Goal: Transaction & Acquisition: Subscribe to service/newsletter

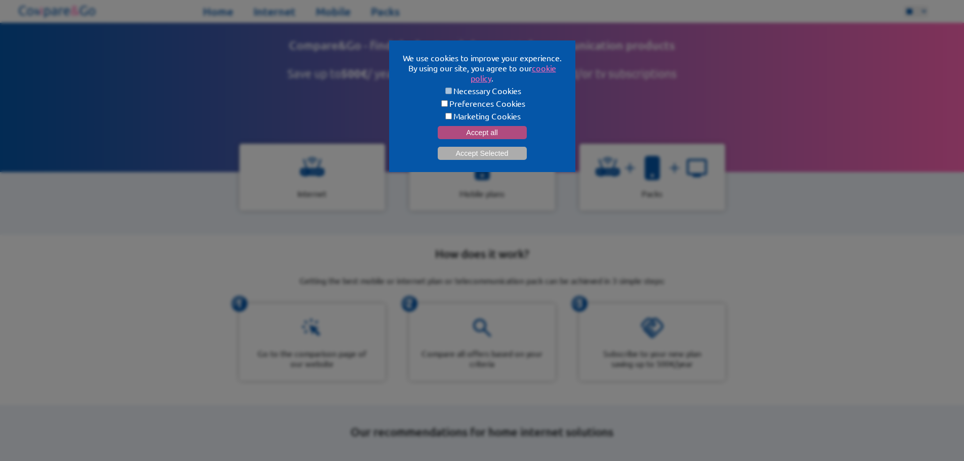
click at [475, 129] on button "Accept all" at bounding box center [482, 132] width 89 height 13
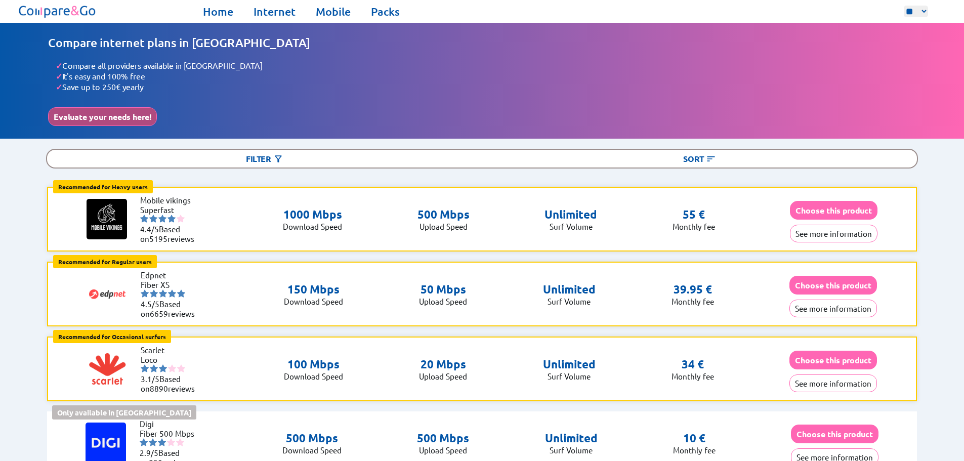
click at [131, 113] on button "Evaluate your needs here!" at bounding box center [102, 116] width 109 height 19
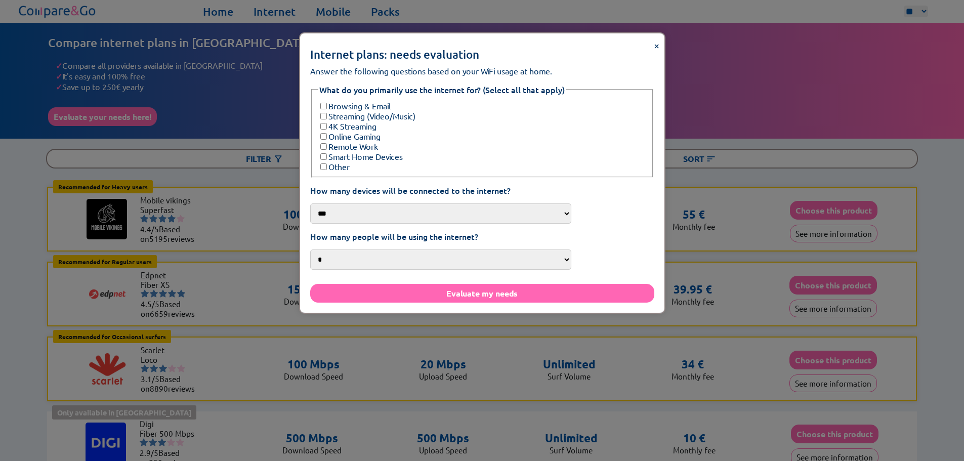
click at [407, 203] on select "*** *** **** ***" at bounding box center [440, 213] width 261 height 20
select select "***"
click at [351, 203] on select "*** *** **** ***" at bounding box center [440, 213] width 261 height 20
click at [392, 250] on select "* * * *** **" at bounding box center [440, 259] width 261 height 20
select select "***"
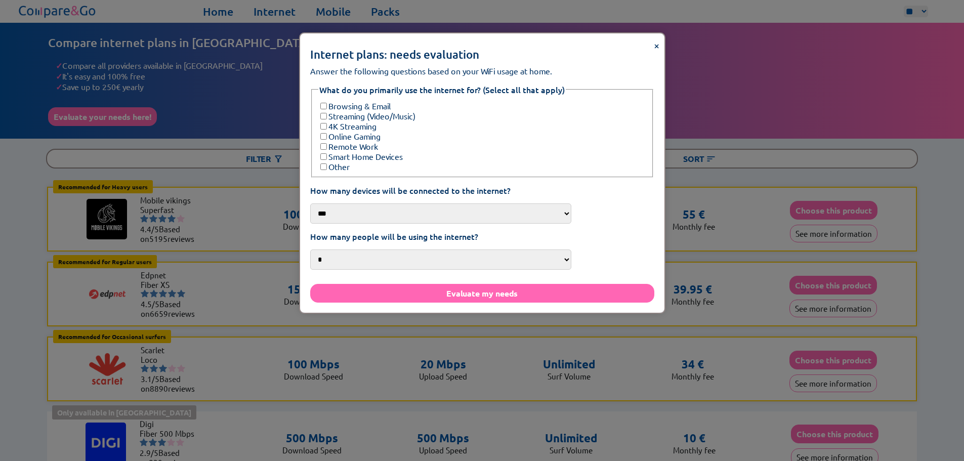
click at [351, 249] on select "* * * *** **" at bounding box center [440, 259] width 261 height 20
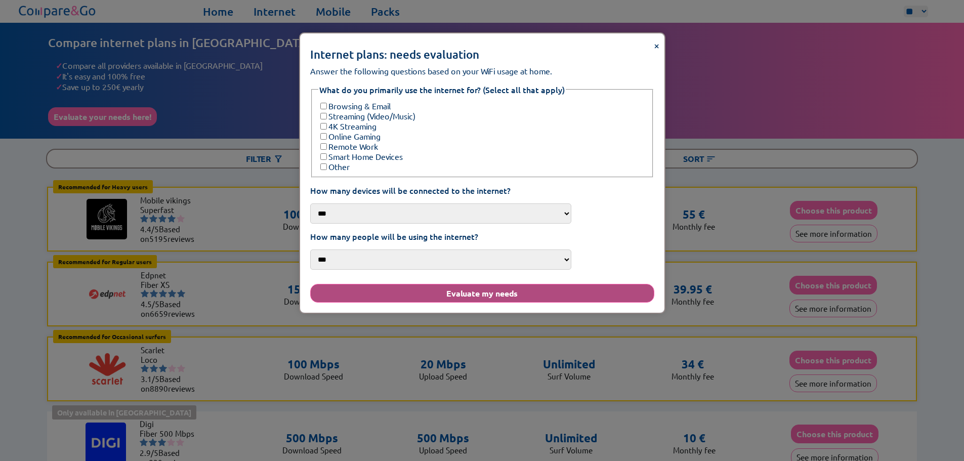
click at [445, 284] on button "Evaluate my needs" at bounding box center [482, 293] width 344 height 19
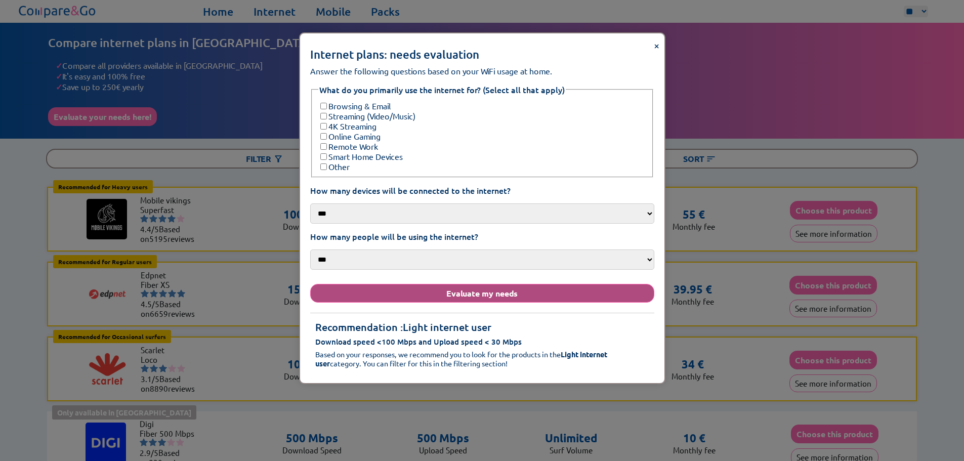
click at [456, 288] on button "Evaluate my needs" at bounding box center [482, 293] width 344 height 19
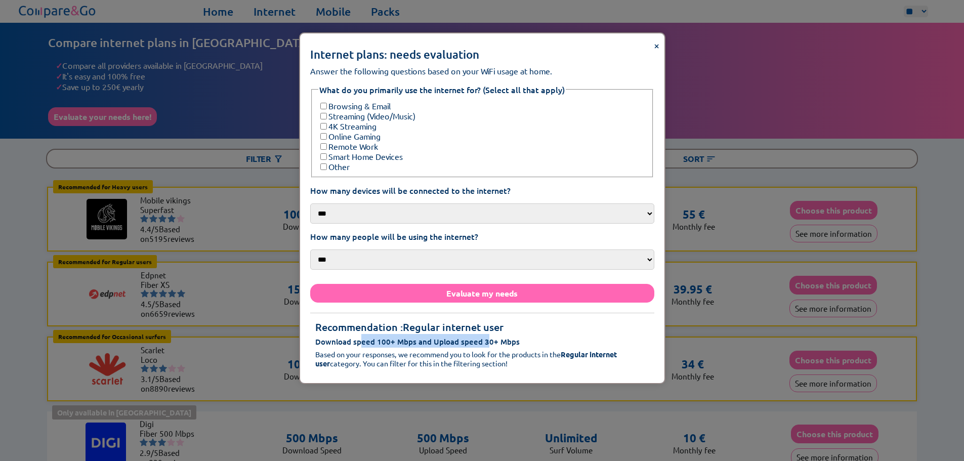
drag, startPoint x: 359, startPoint y: 324, endPoint x: 486, endPoint y: 326, distance: 127.5
click at [486, 336] on span "Download speed 100+ Mbps and Upload speed 30+ Mbps" at bounding box center [417, 341] width 204 height 10
click at [656, 46] on span "×" at bounding box center [657, 44] width 6 height 13
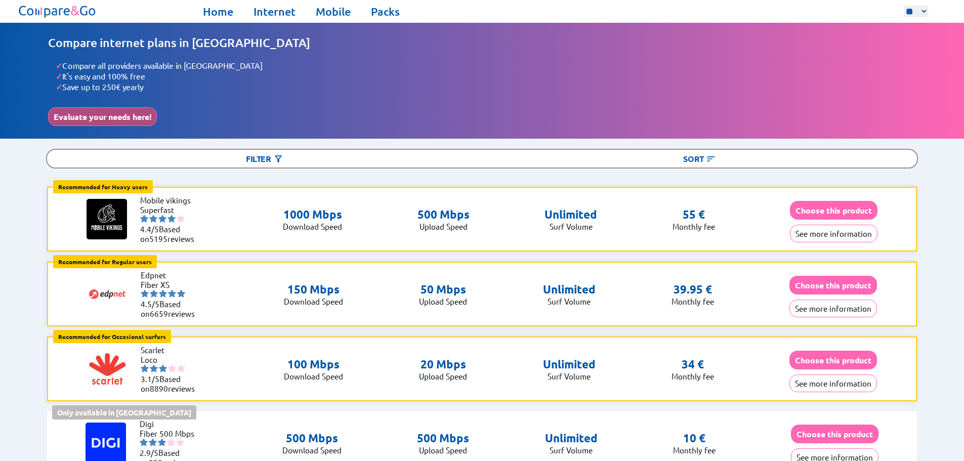
click at [79, 119] on button "Evaluate your needs here!" at bounding box center [102, 116] width 109 height 19
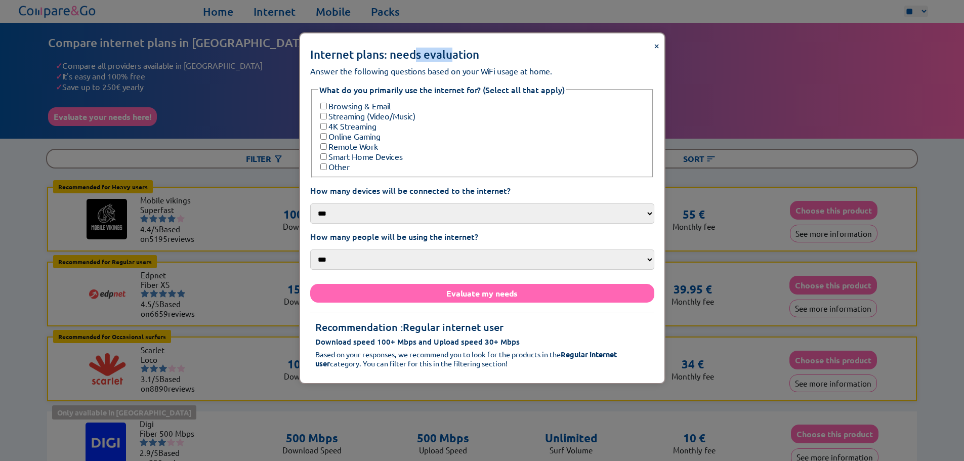
drag, startPoint x: 417, startPoint y: 35, endPoint x: 450, endPoint y: 39, distance: 32.6
click at [450, 39] on div "× Internet plans: needs evaluation Answer the following questions based on your…" at bounding box center [482, 208] width 364 height 350
click at [653, 47] on div "× Internet plans: needs evaluation Answer the following questions based on your…" at bounding box center [482, 208] width 364 height 350
click at [655, 45] on span "×" at bounding box center [657, 44] width 6 height 13
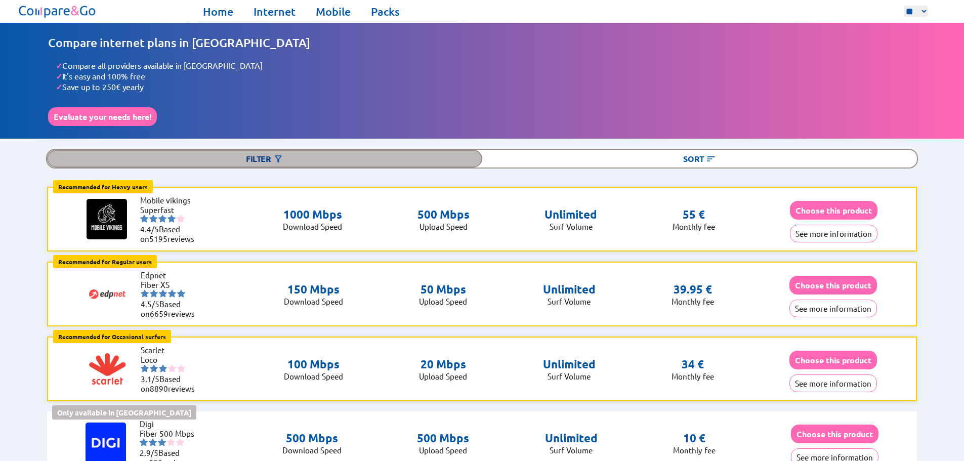
click at [268, 155] on div "Filter" at bounding box center [264, 159] width 435 height 18
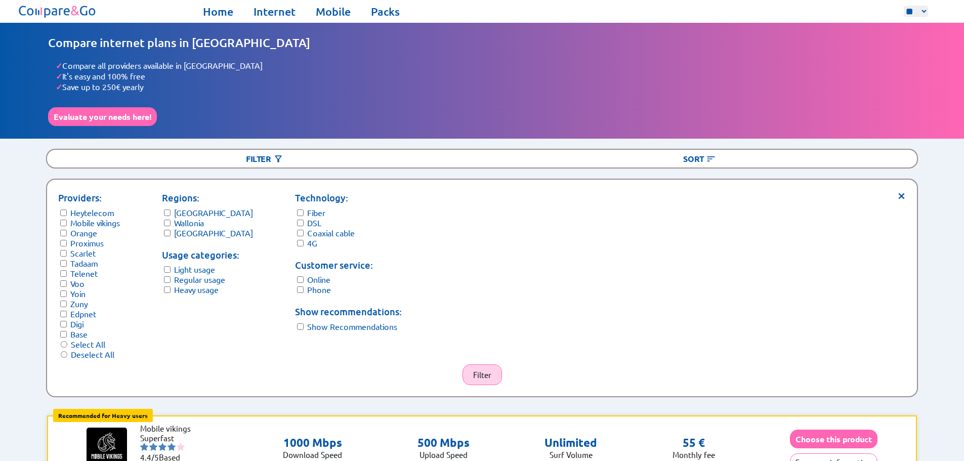
click at [488, 364] on button "Filter" at bounding box center [481, 374] width 39 height 21
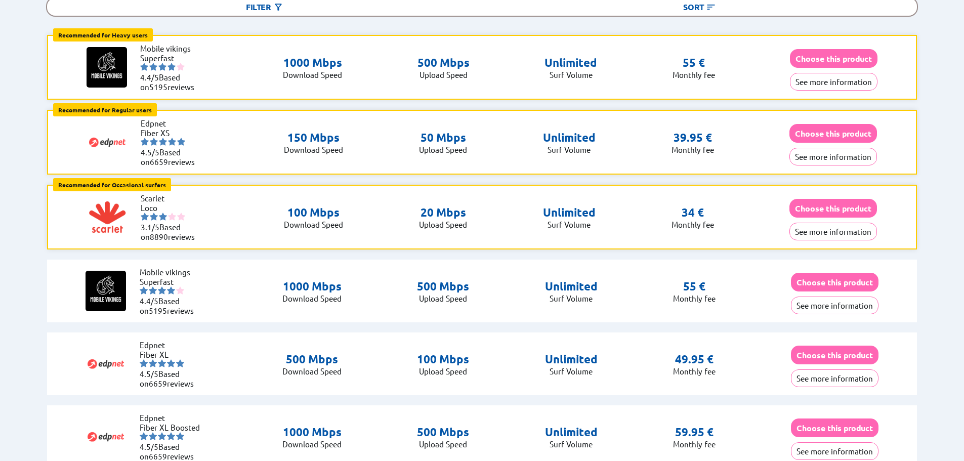
scroll to position [101, 0]
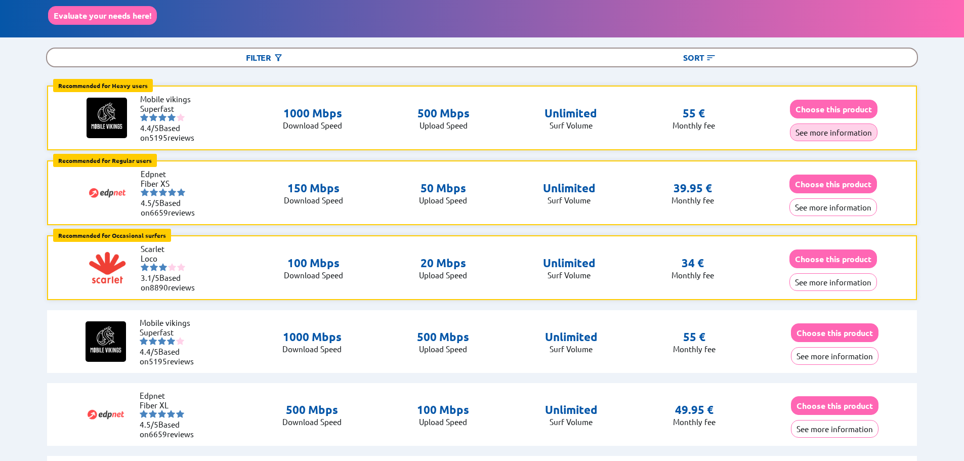
click at [821, 131] on button "See more information" at bounding box center [834, 132] width 88 height 18
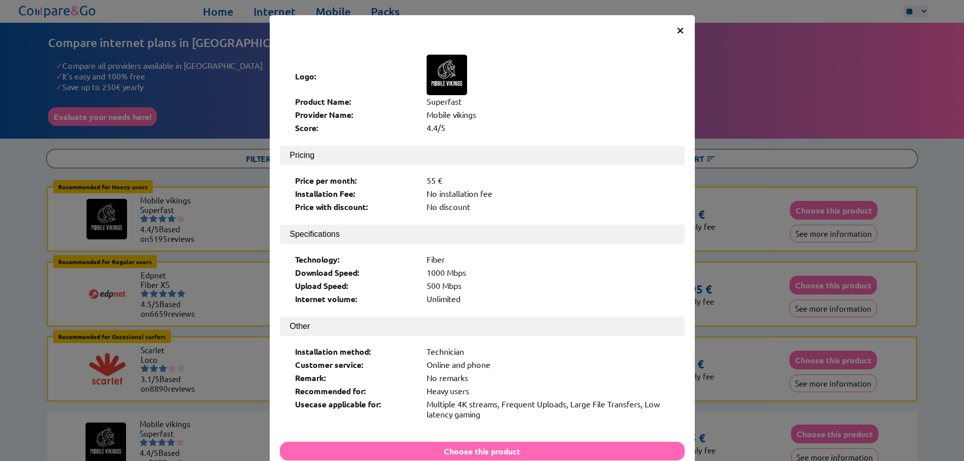
click at [677, 31] on span "×" at bounding box center [680, 29] width 9 height 18
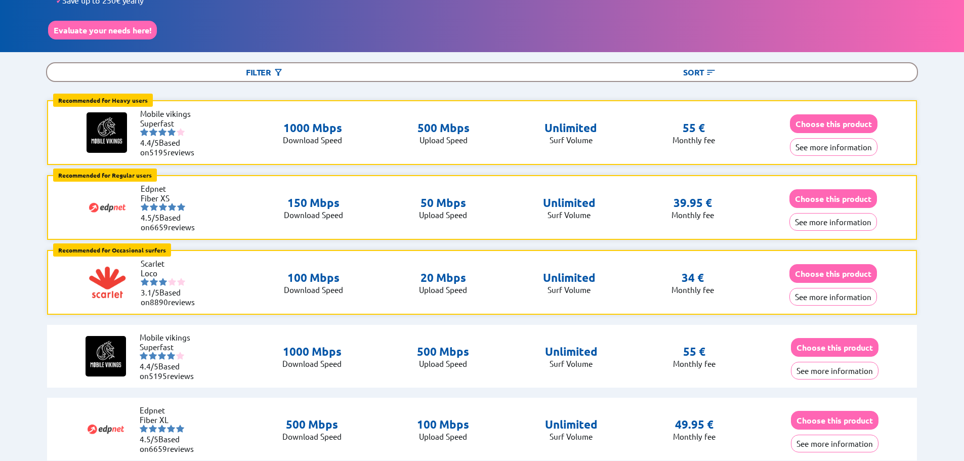
scroll to position [101, 0]
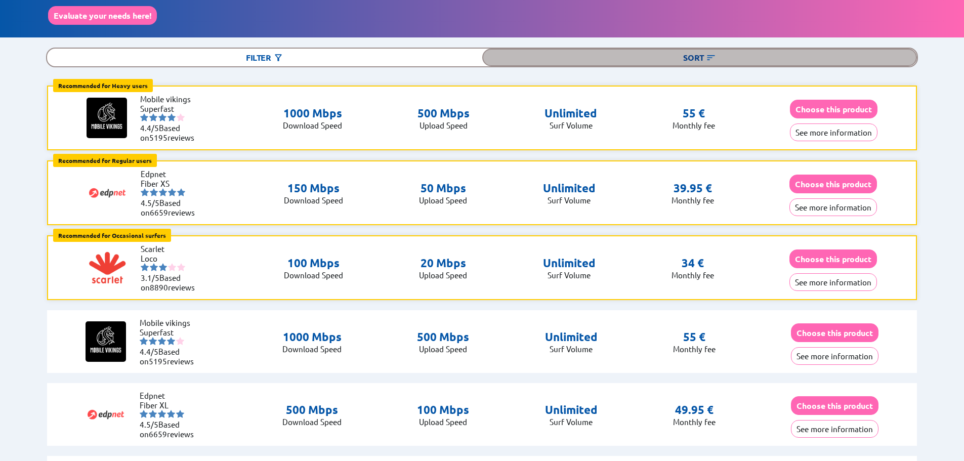
click at [710, 56] on img at bounding box center [711, 58] width 10 height 10
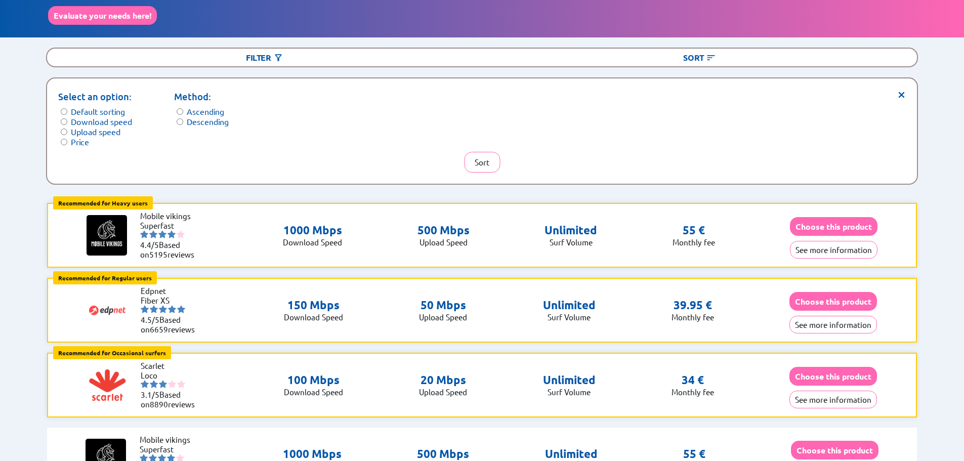
click at [71, 137] on label "Price" at bounding box center [80, 142] width 18 height 10
click at [473, 157] on button "Sort" at bounding box center [482, 162] width 36 height 21
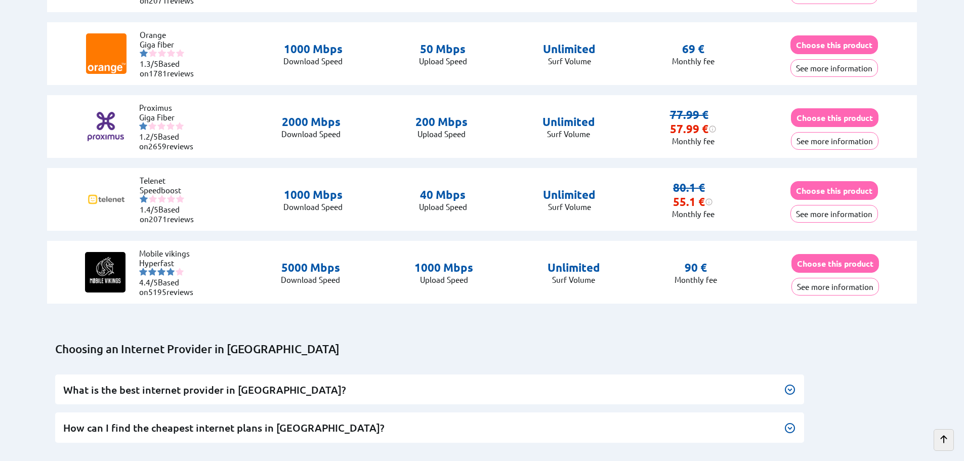
scroll to position [2226, 0]
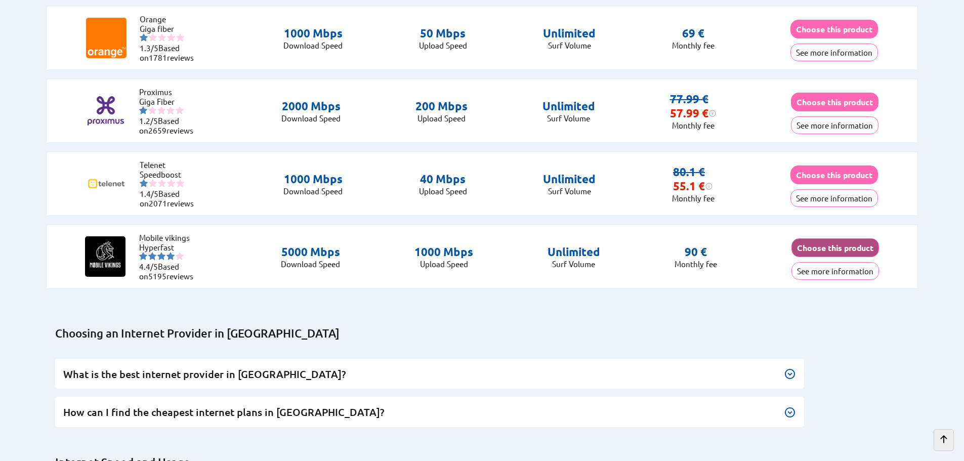
click at [835, 250] on button "Choose this product" at bounding box center [835, 247] width 88 height 19
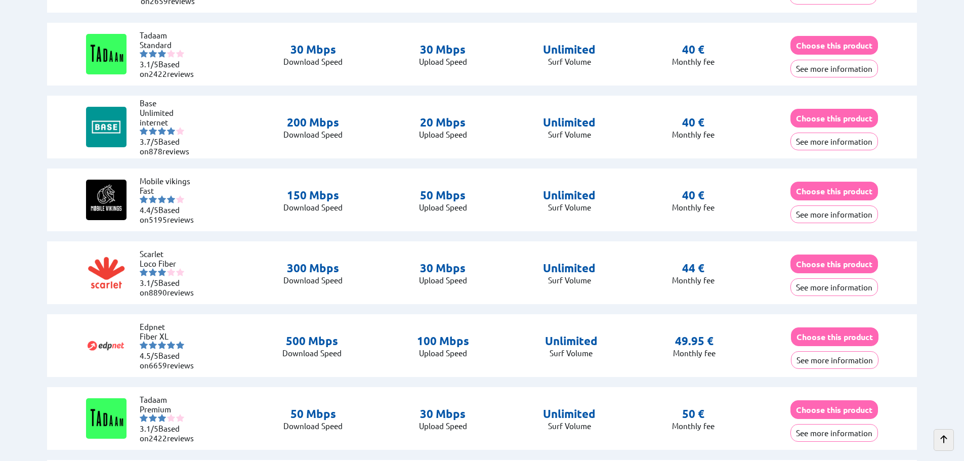
scroll to position [1113, 0]
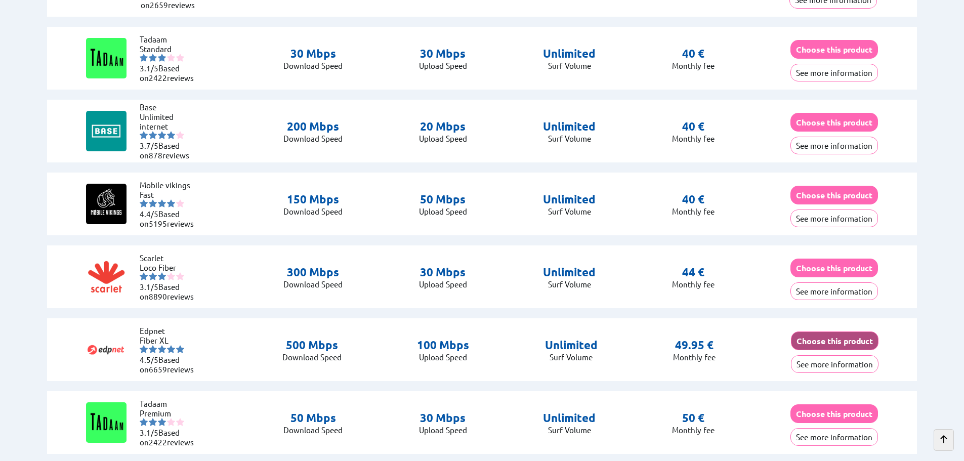
click at [857, 341] on button "Choose this product" at bounding box center [835, 340] width 88 height 19
